Goal: Find specific page/section: Find specific page/section

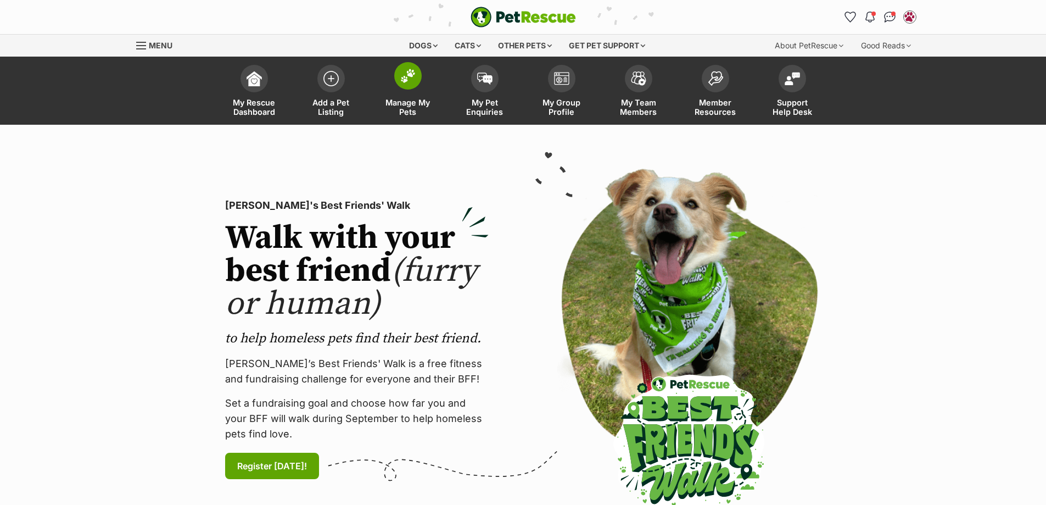
click at [407, 82] on img at bounding box center [407, 76] width 15 height 14
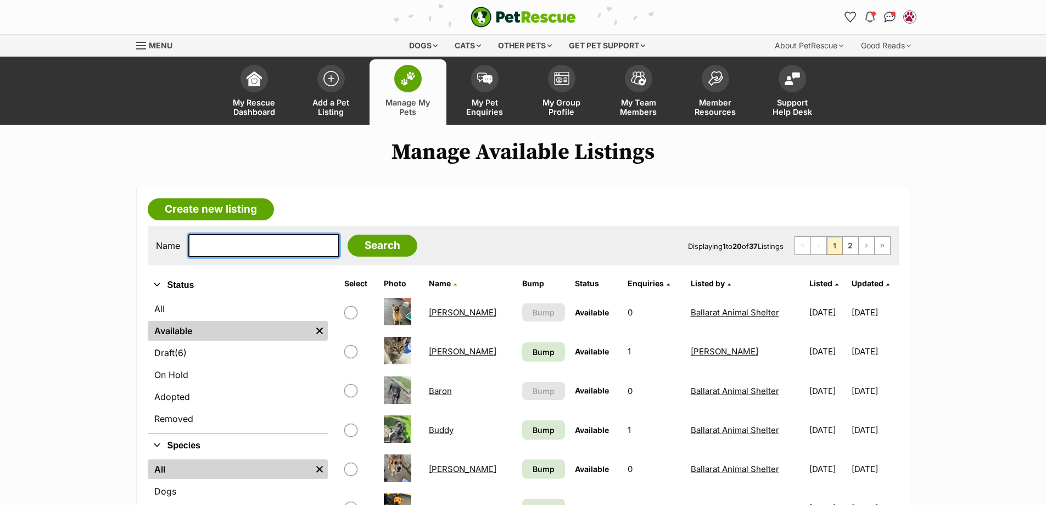
click at [262, 240] on input "text" at bounding box center [263, 245] width 151 height 23
type input "joe"
click at [348, 234] on input "Search" at bounding box center [383, 245] width 70 height 22
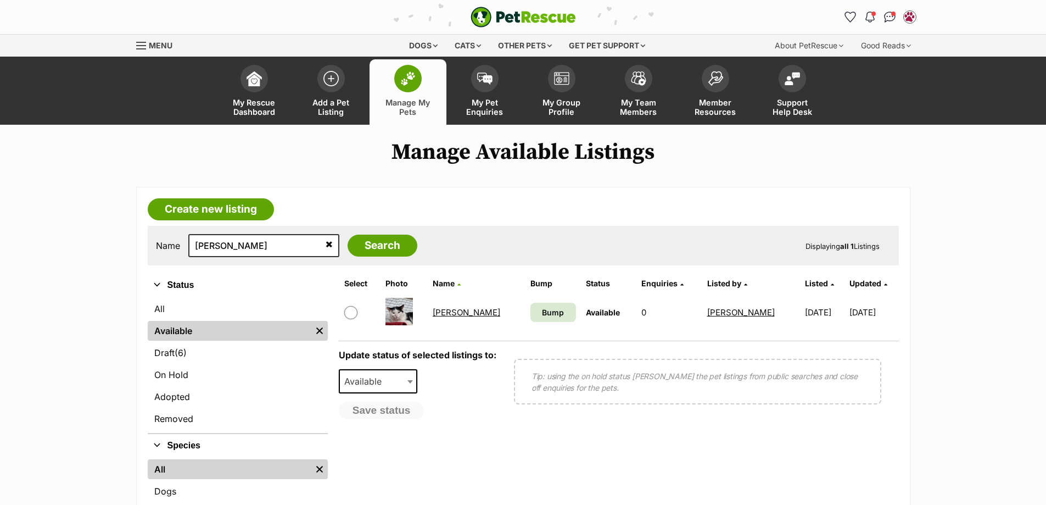
click at [452, 309] on link "[PERSON_NAME]" at bounding box center [467, 312] width 68 height 10
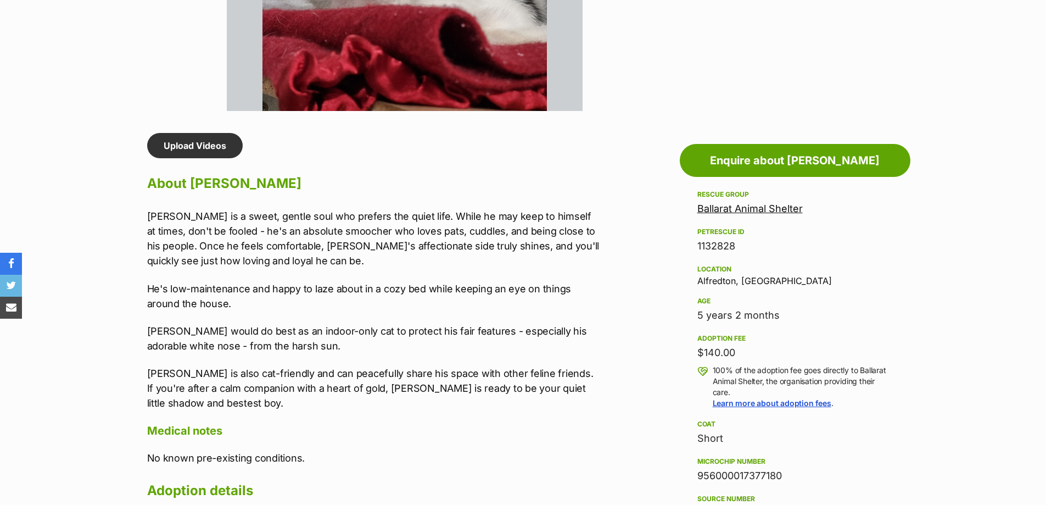
click at [699, 477] on div "956000017377180" at bounding box center [794, 475] width 195 height 15
copy div "956000017377180"
click at [348, 382] on p "Joe is also cat-friendly and can peacefully share his space with other feline f…" at bounding box center [374, 388] width 454 height 44
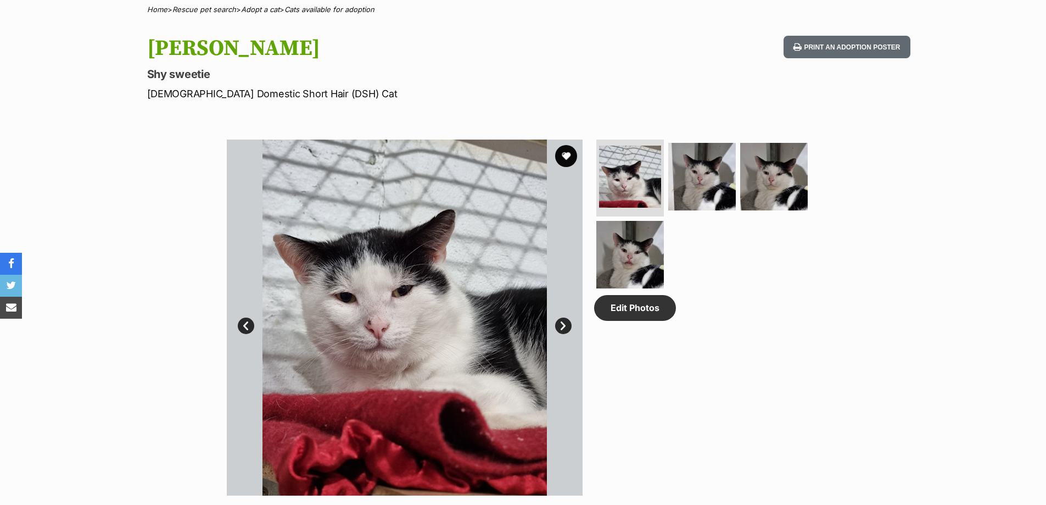
scroll to position [55, 0]
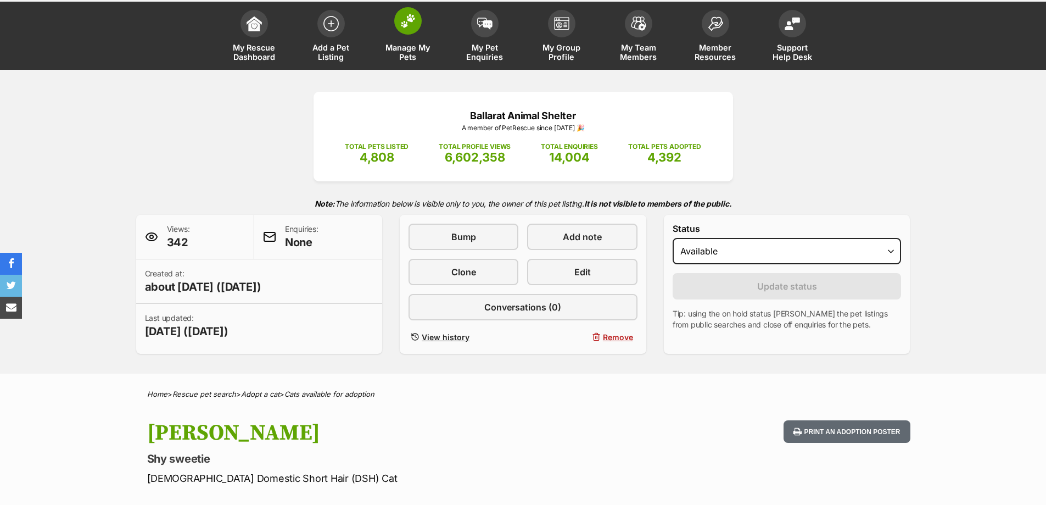
click at [395, 21] on span at bounding box center [407, 20] width 27 height 27
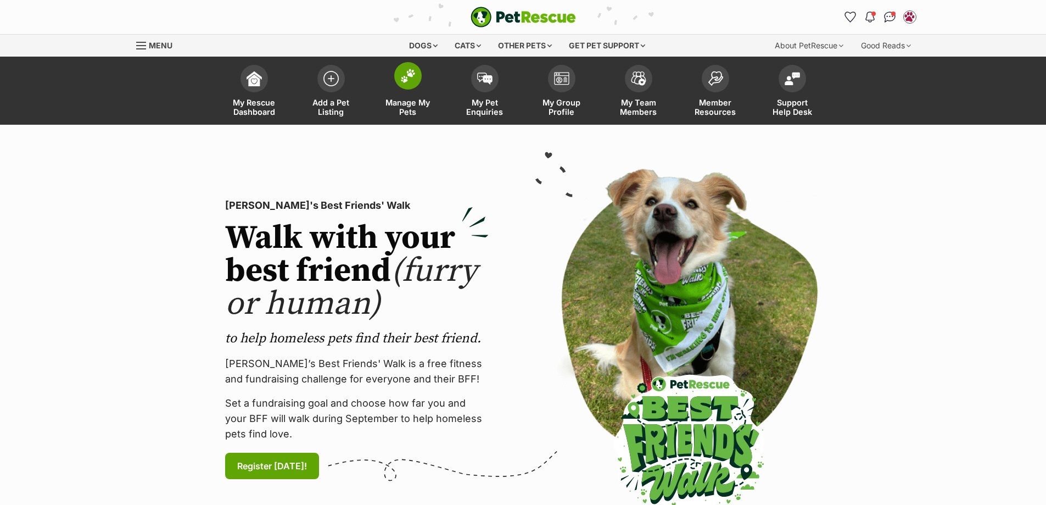
click at [407, 81] on img at bounding box center [407, 76] width 15 height 14
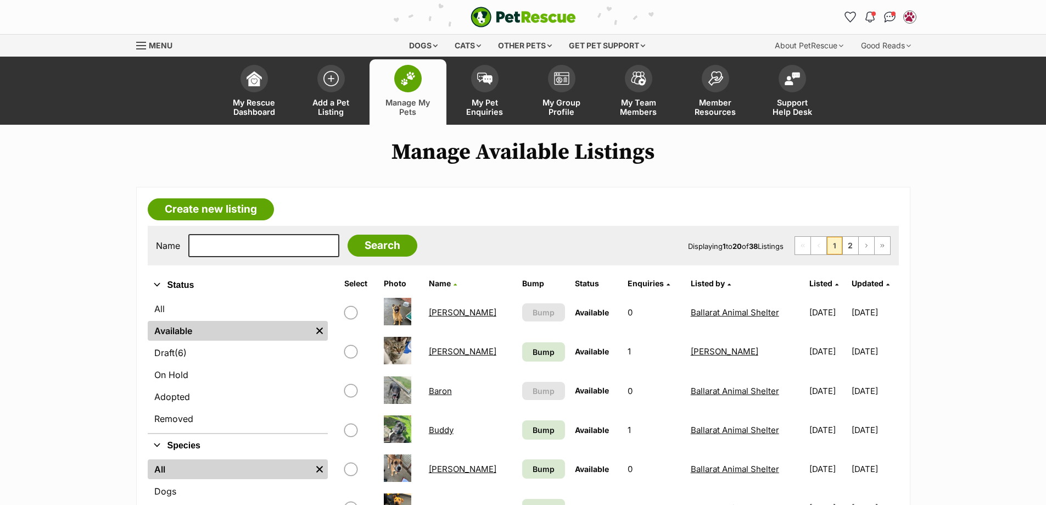
scroll to position [220, 0]
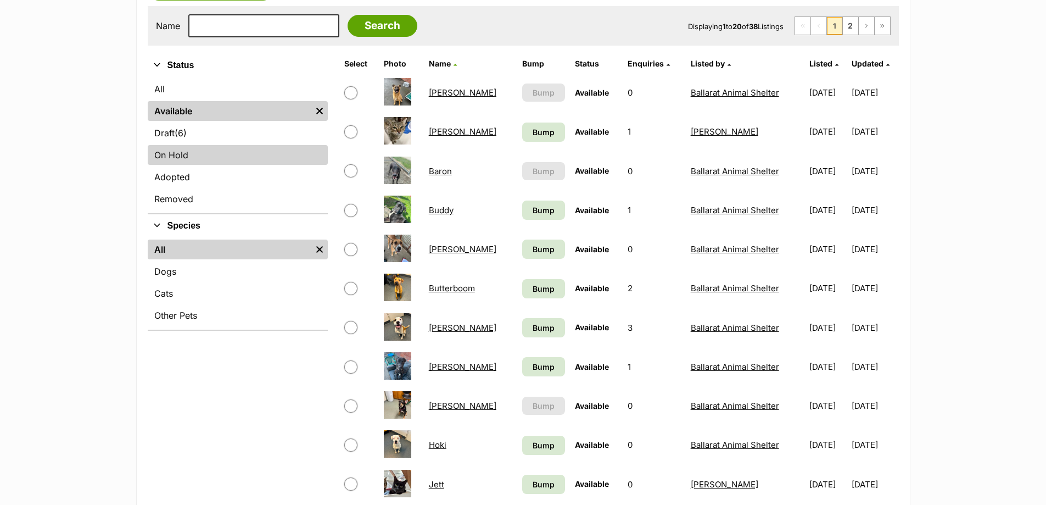
click at [155, 150] on link "On Hold" at bounding box center [238, 155] width 180 height 20
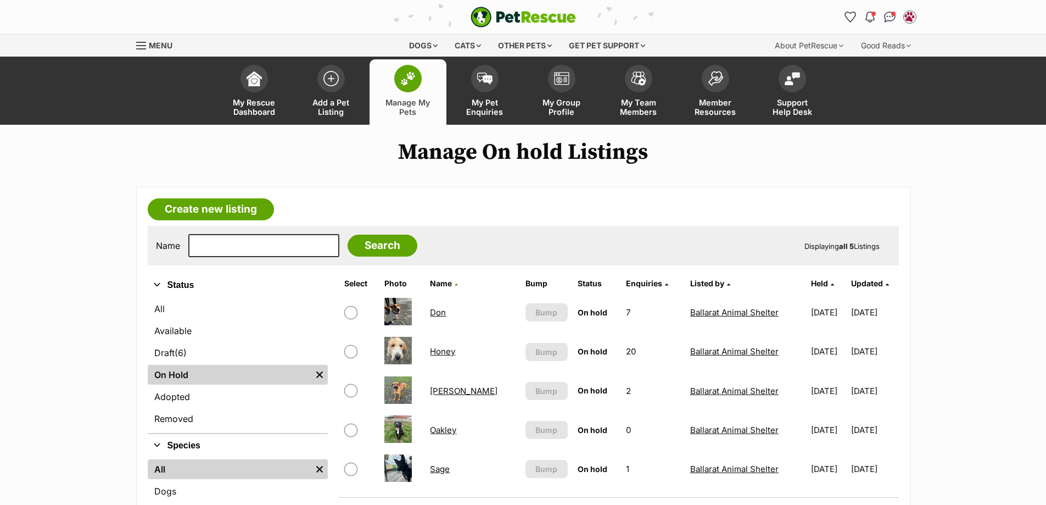
click at [265, 258] on div "Name Search Displaying all 5 Listings" at bounding box center [523, 246] width 751 height 40
click at [268, 252] on input "text" at bounding box center [263, 245] width 151 height 23
type input "[PERSON_NAME]"
click at [348, 234] on input "Search" at bounding box center [383, 245] width 70 height 22
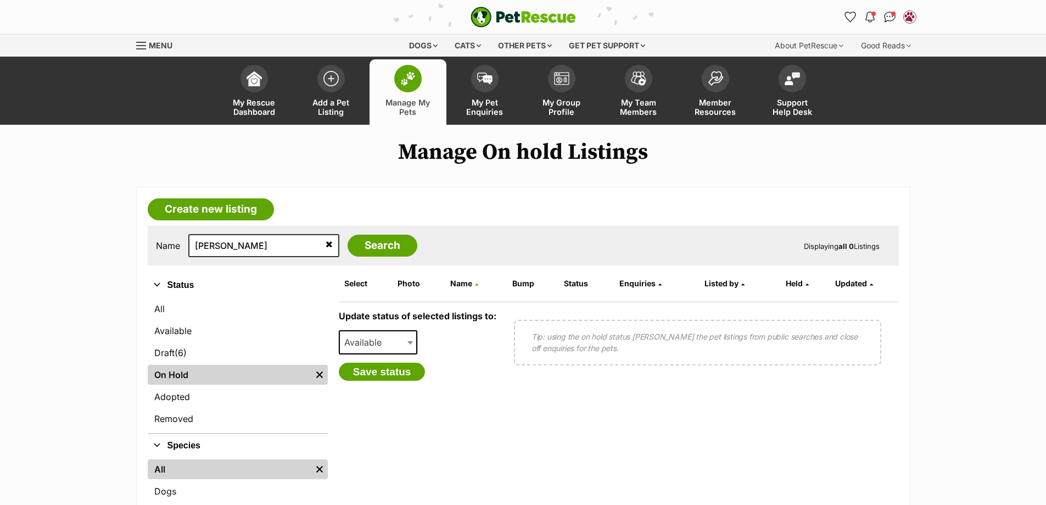
click at [419, 71] on span at bounding box center [407, 78] width 27 height 27
